Goal: Task Accomplishment & Management: Manage account settings

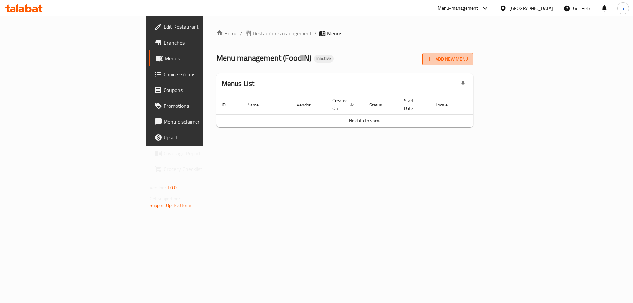
click at [473, 53] on button "Add New Menu" at bounding box center [447, 59] width 51 height 12
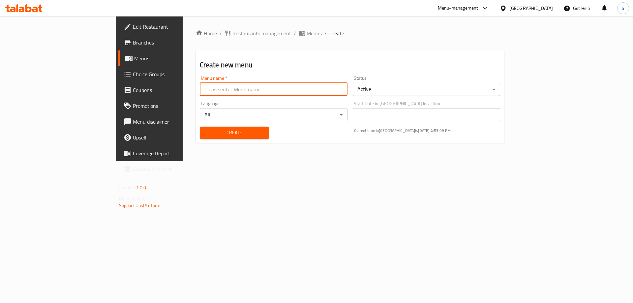
click at [200, 90] on input "text" at bounding box center [274, 89] width 148 height 13
type input "9/17 food in"
click at [205, 132] on span "Create" at bounding box center [234, 132] width 59 height 8
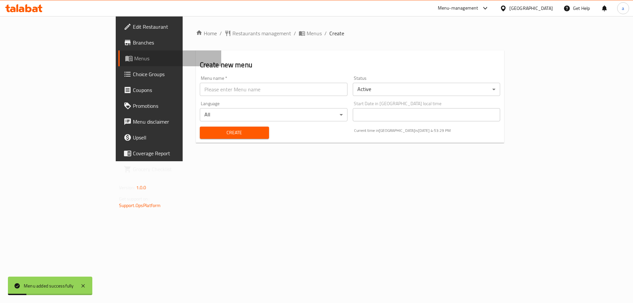
click at [118, 64] on link "Menus" at bounding box center [169, 58] width 103 height 16
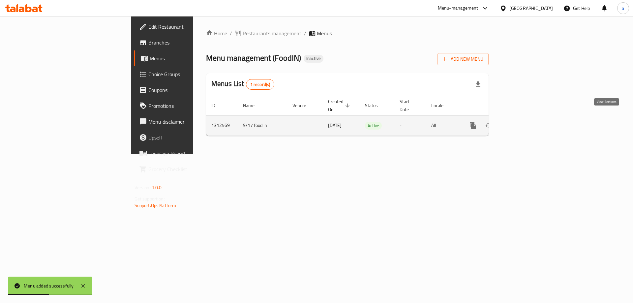
click at [528, 123] on link "enhanced table" at bounding box center [520, 126] width 16 height 16
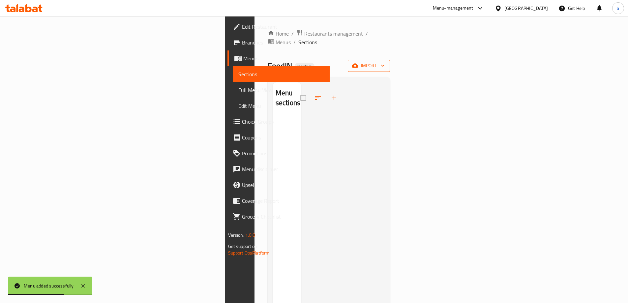
click at [384, 62] on span "import" at bounding box center [369, 66] width 32 height 8
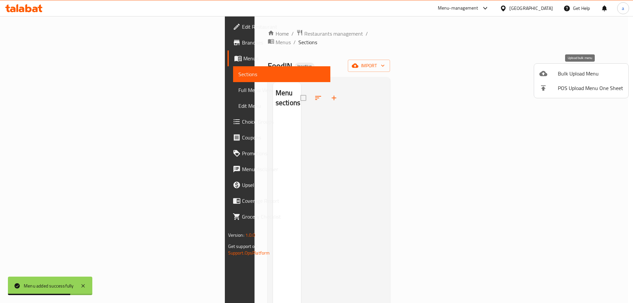
click at [586, 72] on span "Bulk Upload Menu" at bounding box center [589, 74] width 65 height 8
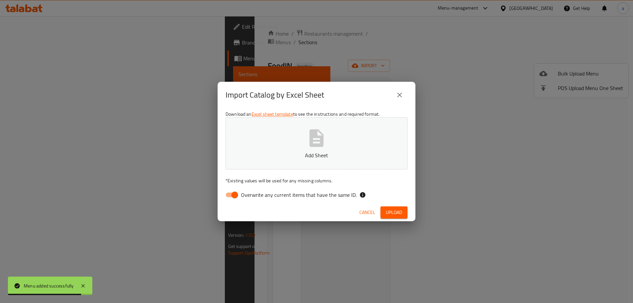
click at [235, 196] on input "Overwrite any current items that have the same ID." at bounding box center [235, 194] width 38 height 13
checkbox input "false"
click at [295, 148] on button "Add Sheet" at bounding box center [316, 143] width 182 height 52
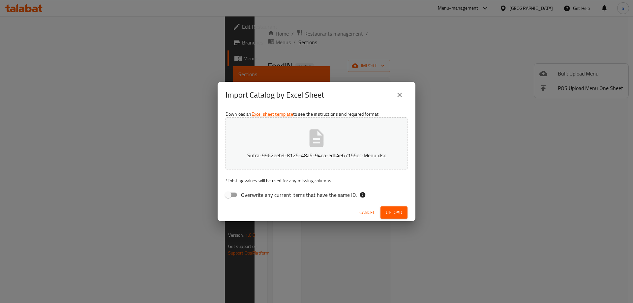
click at [399, 214] on span "Upload" at bounding box center [393, 212] width 16 height 8
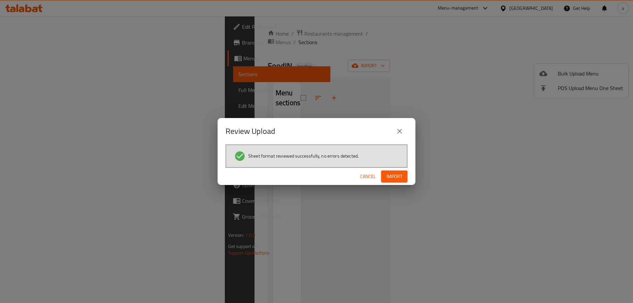
click at [391, 172] on button "Import" at bounding box center [394, 176] width 26 height 12
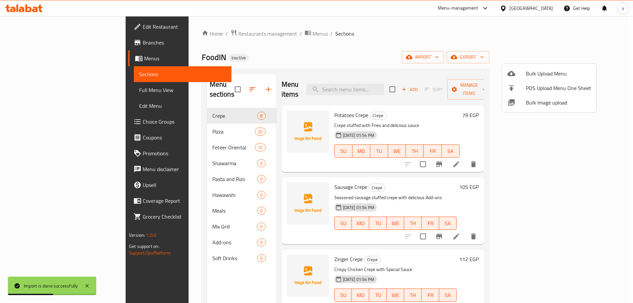
click at [467, 56] on div at bounding box center [316, 151] width 633 height 303
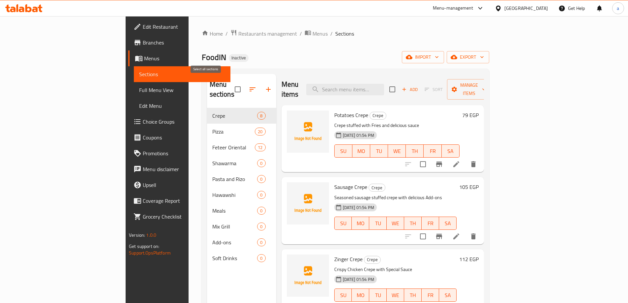
click at [231, 87] on input "checkbox" at bounding box center [238, 89] width 14 height 14
checkbox input "false"
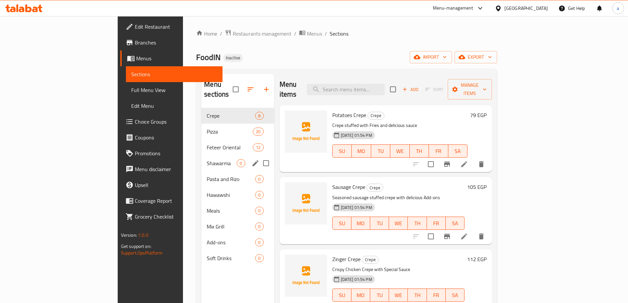
click at [259, 156] on input "Menu sections" at bounding box center [266, 163] width 14 height 14
checkbox input "true"
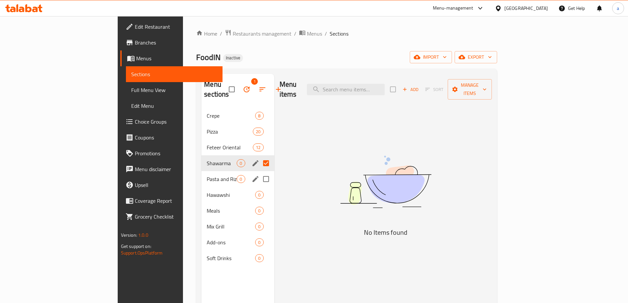
click at [259, 172] on input "Menu sections" at bounding box center [266, 179] width 14 height 14
checkbox input "true"
click at [259, 188] on input "Menu sections" at bounding box center [266, 195] width 14 height 14
checkbox input "true"
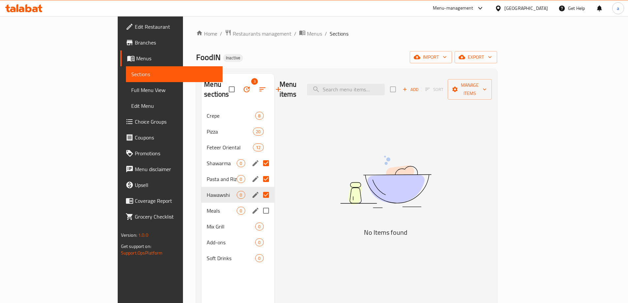
click at [259, 204] on input "Menu sections" at bounding box center [266, 211] width 14 height 14
checkbox input "true"
click at [259, 219] on input "Menu sections" at bounding box center [266, 226] width 14 height 14
checkbox input "true"
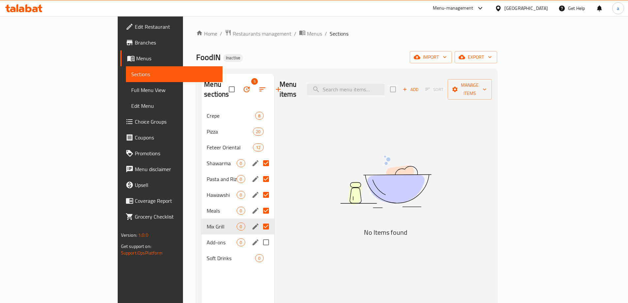
click at [259, 235] on input "Menu sections" at bounding box center [266, 242] width 14 height 14
checkbox input "true"
click at [259, 251] on input "Menu sections" at bounding box center [266, 258] width 14 height 14
checkbox input "true"
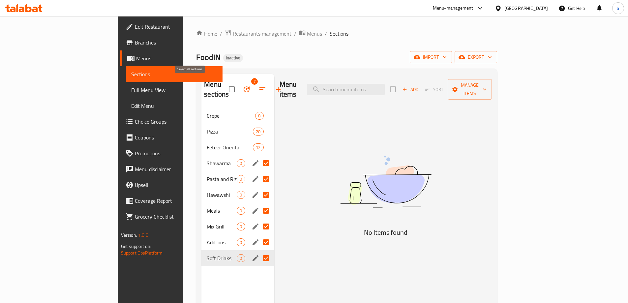
click at [225, 84] on input "checkbox" at bounding box center [232, 89] width 14 height 14
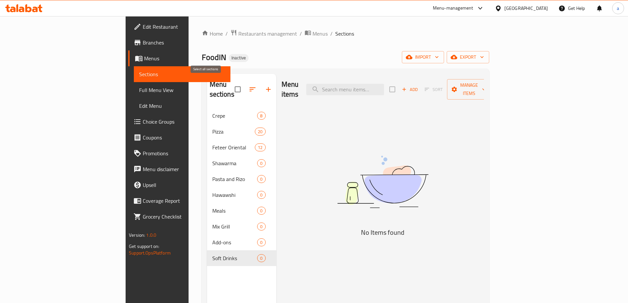
click at [231, 86] on input "checkbox" at bounding box center [238, 89] width 14 height 14
checkbox input "false"
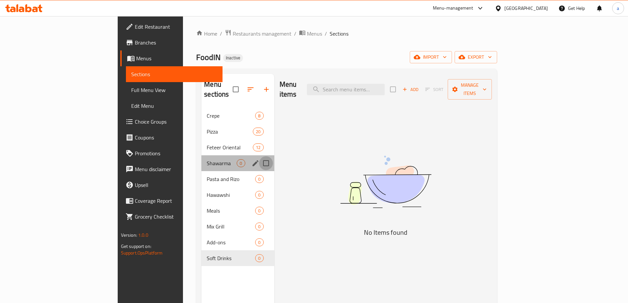
click at [259, 156] on input "Menu sections" at bounding box center [266, 163] width 14 height 14
checkbox input "true"
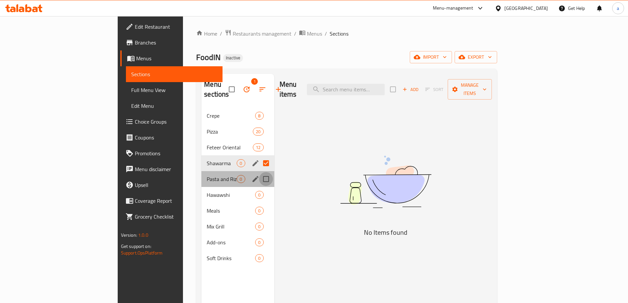
click at [259, 172] on input "Menu sections" at bounding box center [266, 179] width 14 height 14
checkbox input "true"
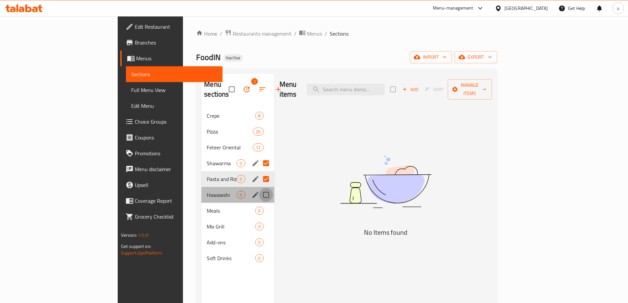
click at [259, 188] on input "Menu sections" at bounding box center [266, 195] width 14 height 14
checkbox input "true"
click at [259, 204] on input "Menu sections" at bounding box center [266, 211] width 14 height 14
checkbox input "true"
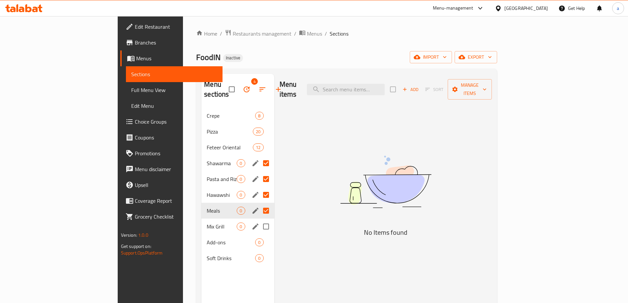
click at [259, 219] on input "Menu sections" at bounding box center [266, 226] width 14 height 14
checkbox input "true"
click at [259, 235] on input "Menu sections" at bounding box center [266, 242] width 14 height 14
checkbox input "true"
click at [259, 251] on input "Menu sections" at bounding box center [266, 258] width 14 height 14
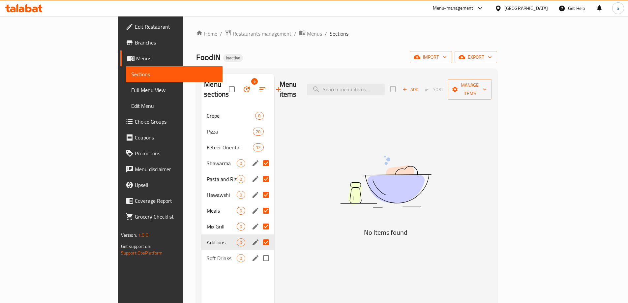
checkbox input "true"
click at [242, 86] on icon "button" at bounding box center [246, 89] width 8 height 8
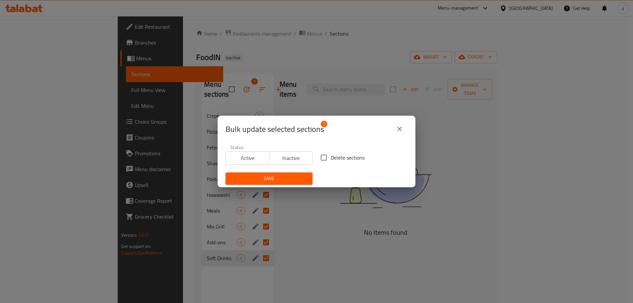
click at [330, 155] on span "Delete sections" at bounding box center [347, 158] width 34 height 8
click at [330, 155] on input "Delete sections" at bounding box center [324, 158] width 14 height 14
checkbox input "true"
click at [296, 174] on button "Save" at bounding box center [268, 178] width 87 height 12
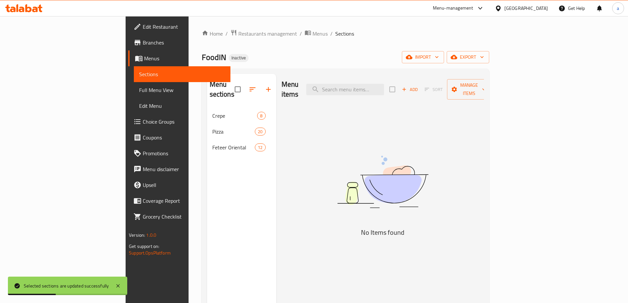
click at [310, 134] on div "Menu items Add Sort Manage items No Items found" at bounding box center [380, 225] width 208 height 303
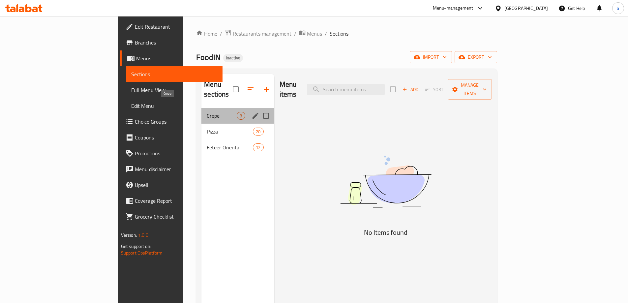
click at [207, 112] on span "Crepe" at bounding box center [222, 116] width 30 height 8
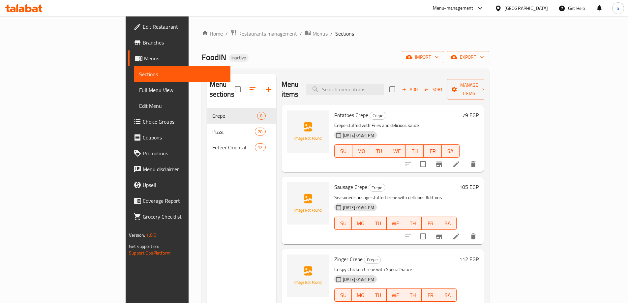
click at [139, 92] on span "Full Menu View" at bounding box center [182, 90] width 86 height 8
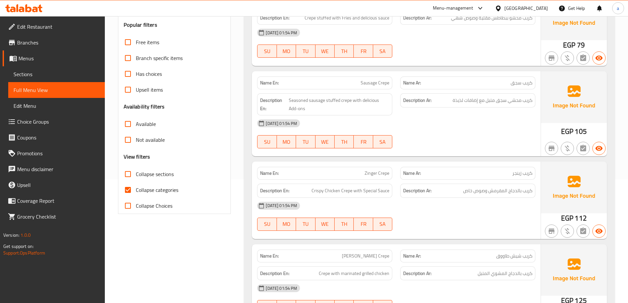
scroll to position [132, 0]
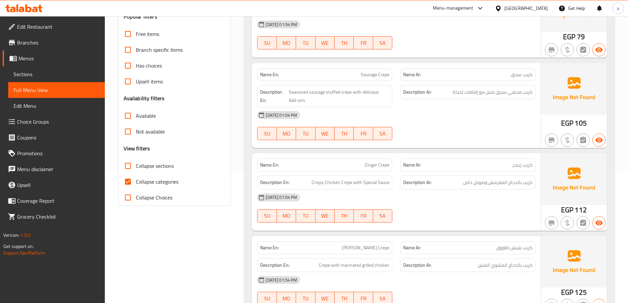
click at [157, 179] on span "Collapse categories" at bounding box center [157, 182] width 42 height 8
click at [136, 179] on input "Collapse categories" at bounding box center [128, 182] width 16 height 16
checkbox input "false"
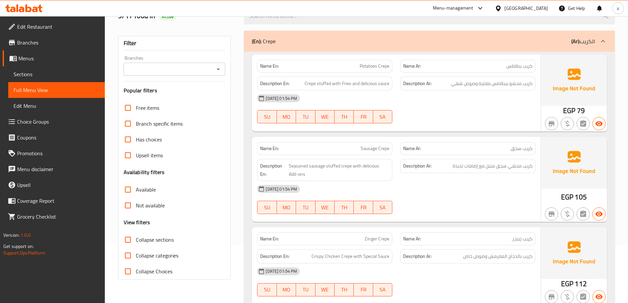
scroll to position [0, 0]
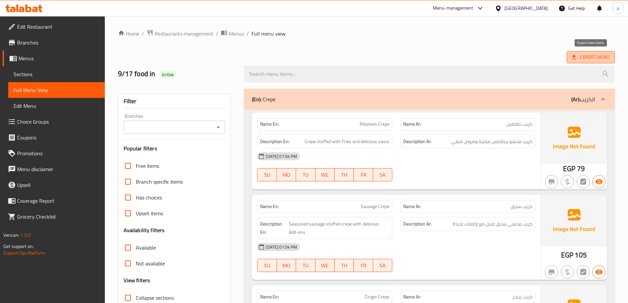
click at [586, 58] on span "Export Menu" at bounding box center [591, 57] width 38 height 8
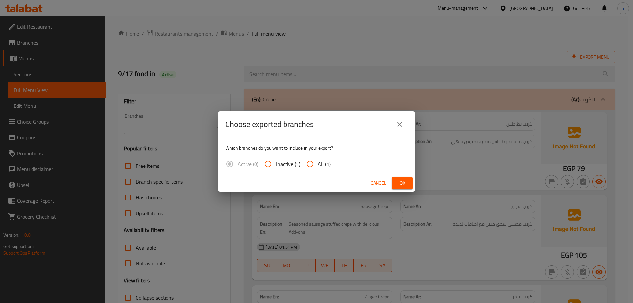
click at [321, 161] on span "All (1)" at bounding box center [324, 164] width 13 height 8
click at [318, 161] on input "All (1)" at bounding box center [310, 164] width 16 height 16
radio input "true"
click at [403, 181] on span "Ok" at bounding box center [402, 183] width 11 height 8
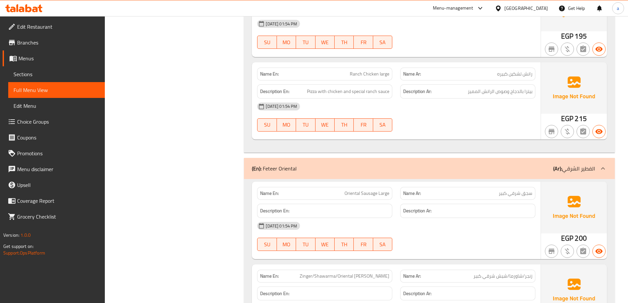
scroll to position [2337, 0]
click at [277, 164] on p "(En): Feteer Oriental" at bounding box center [274, 168] width 45 height 8
click at [295, 164] on p "(En): Feteer Oriental" at bounding box center [274, 168] width 45 height 8
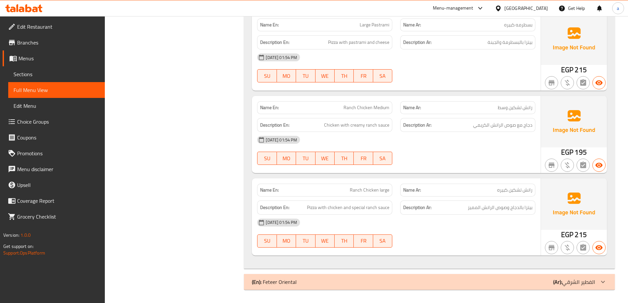
click at [295, 278] on p "(En): Feteer Oriental" at bounding box center [274, 282] width 45 height 8
